Goal: Information Seeking & Learning: Learn about a topic

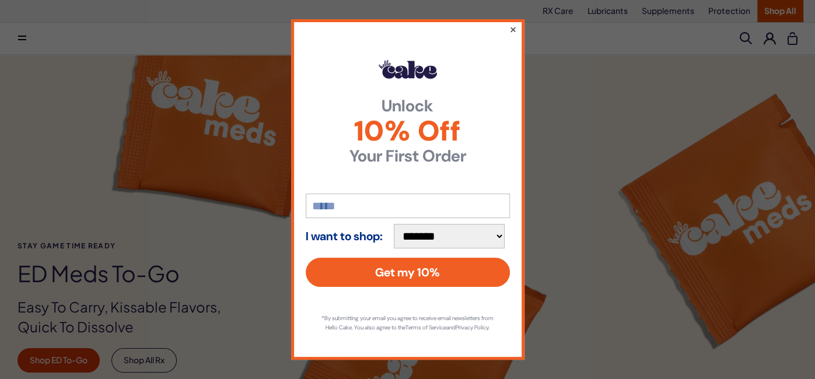
click at [514, 29] on button "×" at bounding box center [513, 29] width 8 height 14
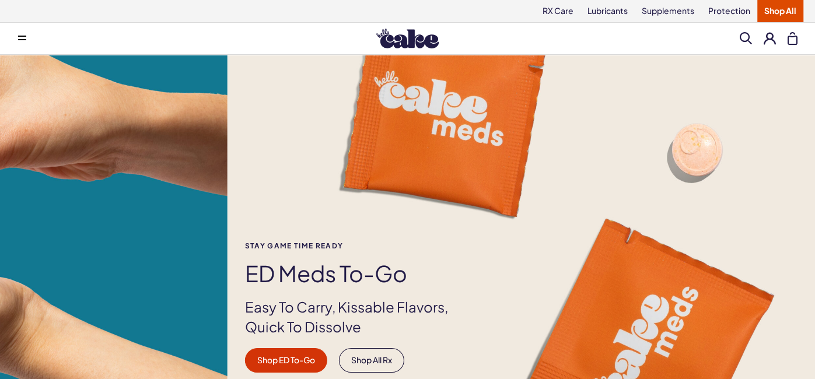
click at [239, 274] on div "Stay Game time ready ED Meds to-go Easy To Carry, Kissable Flavors, Quick To Di…" at bounding box center [634, 307] width 815 height 131
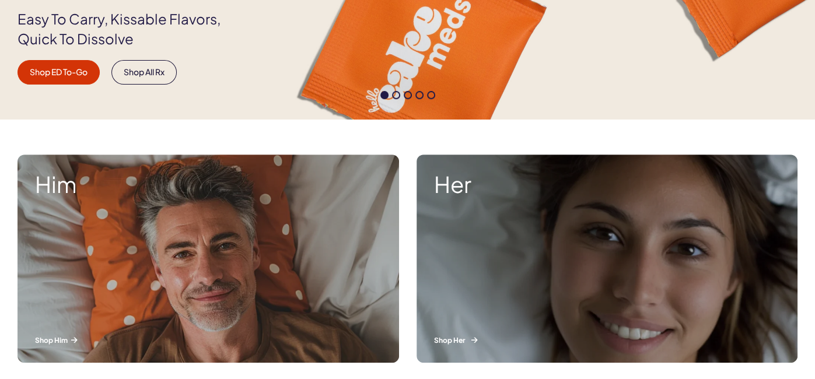
scroll to position [397, 0]
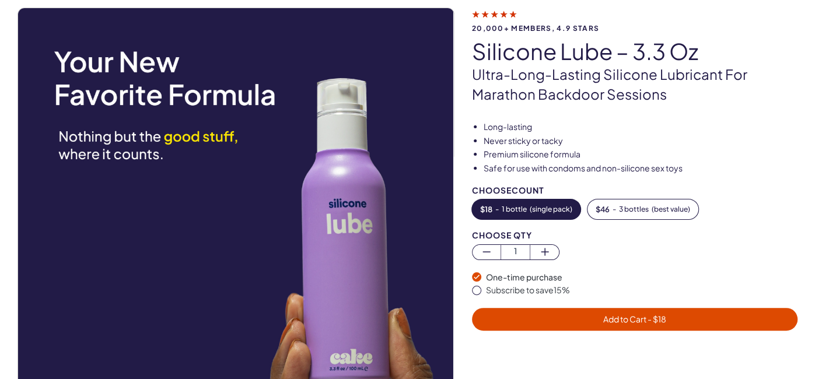
scroll to position [79, 0]
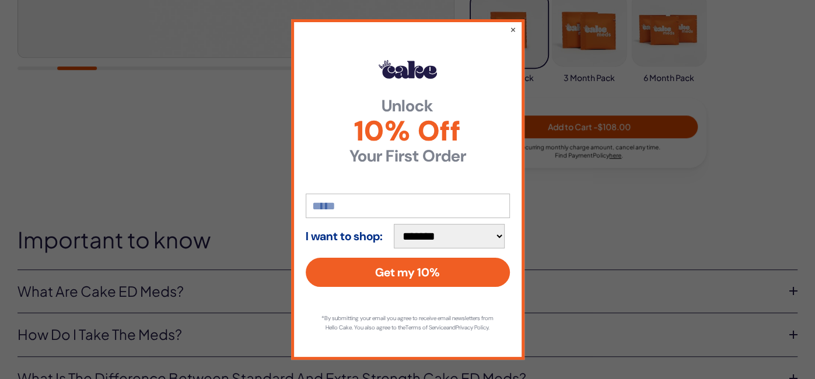
scroll to position [5, 0]
click at [514, 22] on button "×" at bounding box center [513, 29] width 8 height 14
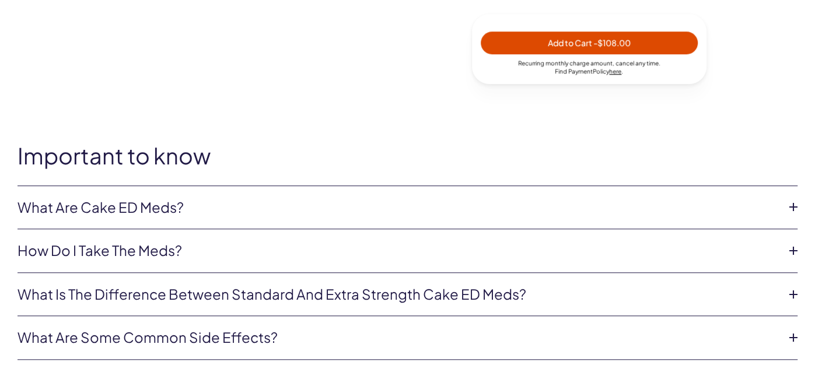
scroll to position [561, 0]
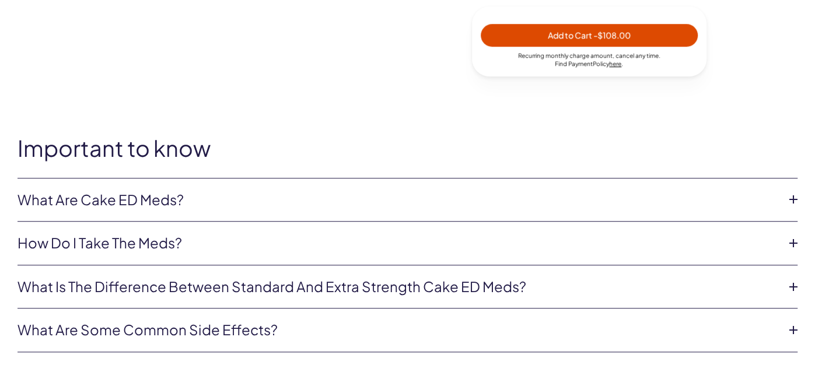
click at [336, 204] on link "What are Cake ED Meds?" at bounding box center [397, 200] width 761 height 20
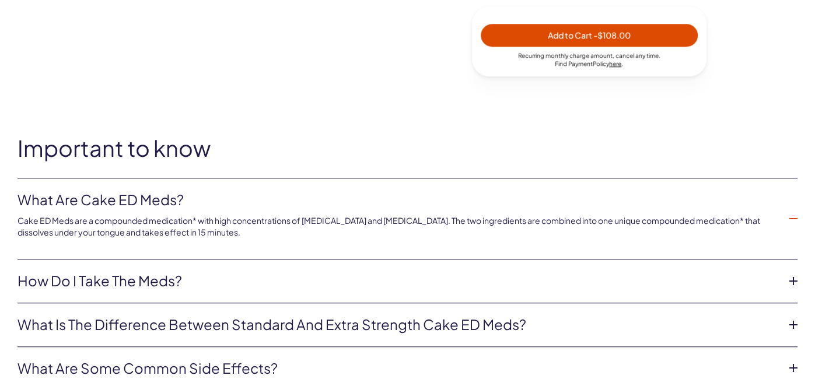
click at [220, 279] on link "How do I take the meds?" at bounding box center [397, 281] width 761 height 20
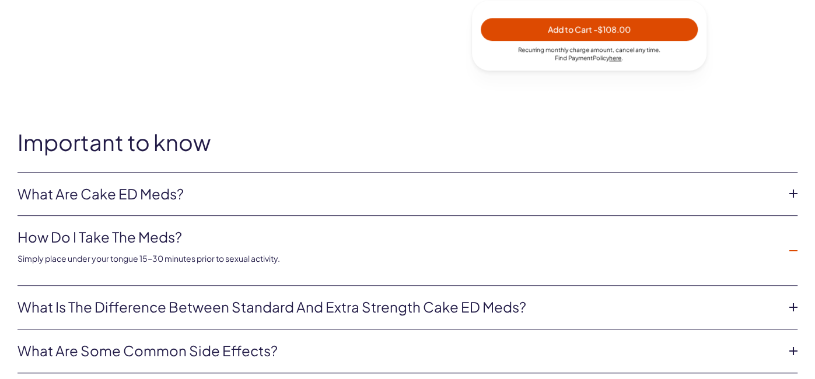
scroll to position [573, 0]
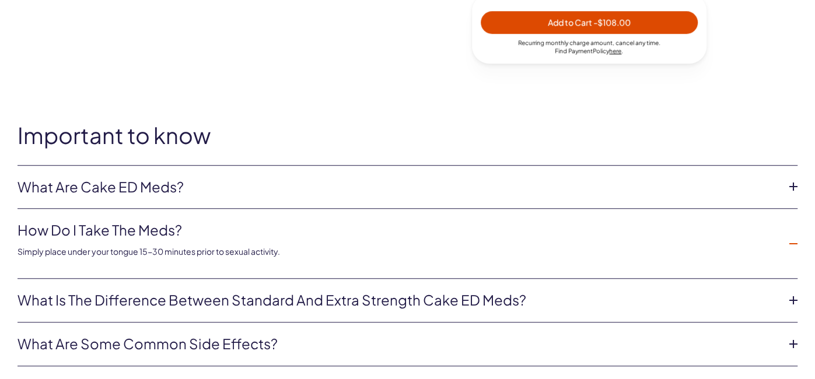
click at [272, 288] on li "What is the difference between Standard and Extra Strength Cake ED meds? Regula…" at bounding box center [407, 301] width 780 height 44
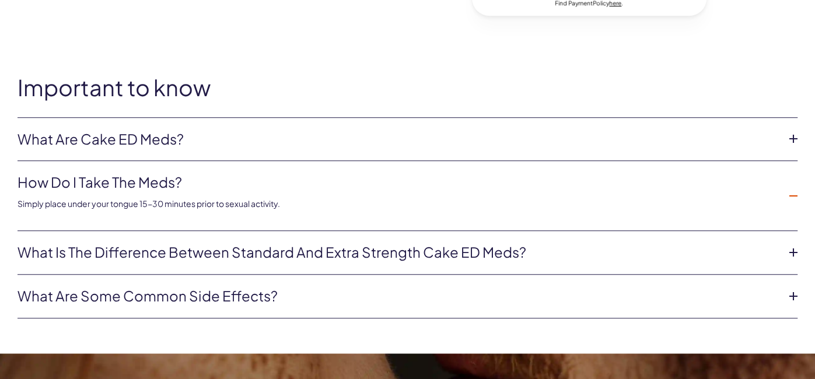
scroll to position [729, 0]
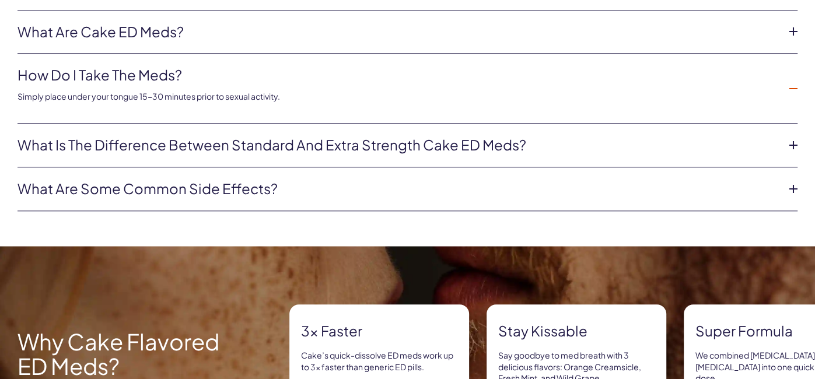
click at [360, 152] on link "What is the difference between Standard and Extra Strength Cake ED meds?" at bounding box center [397, 145] width 761 height 20
